Goal: Book appointment/travel/reservation

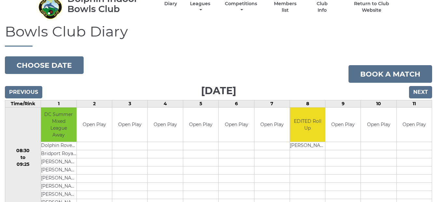
scroll to position [20, 0]
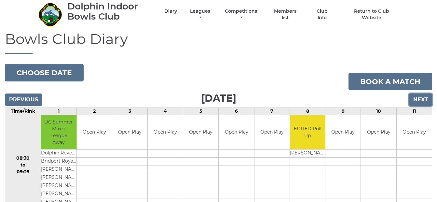
click at [421, 98] on input "Next" at bounding box center [420, 99] width 23 height 12
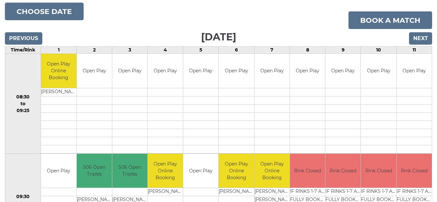
scroll to position [78, 0]
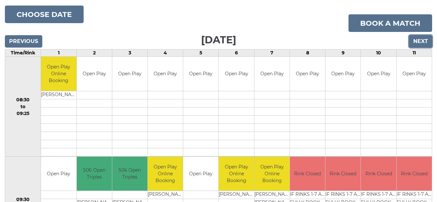
click at [419, 41] on input "Next" at bounding box center [420, 41] width 23 height 12
